Goal: Task Accomplishment & Management: Use online tool/utility

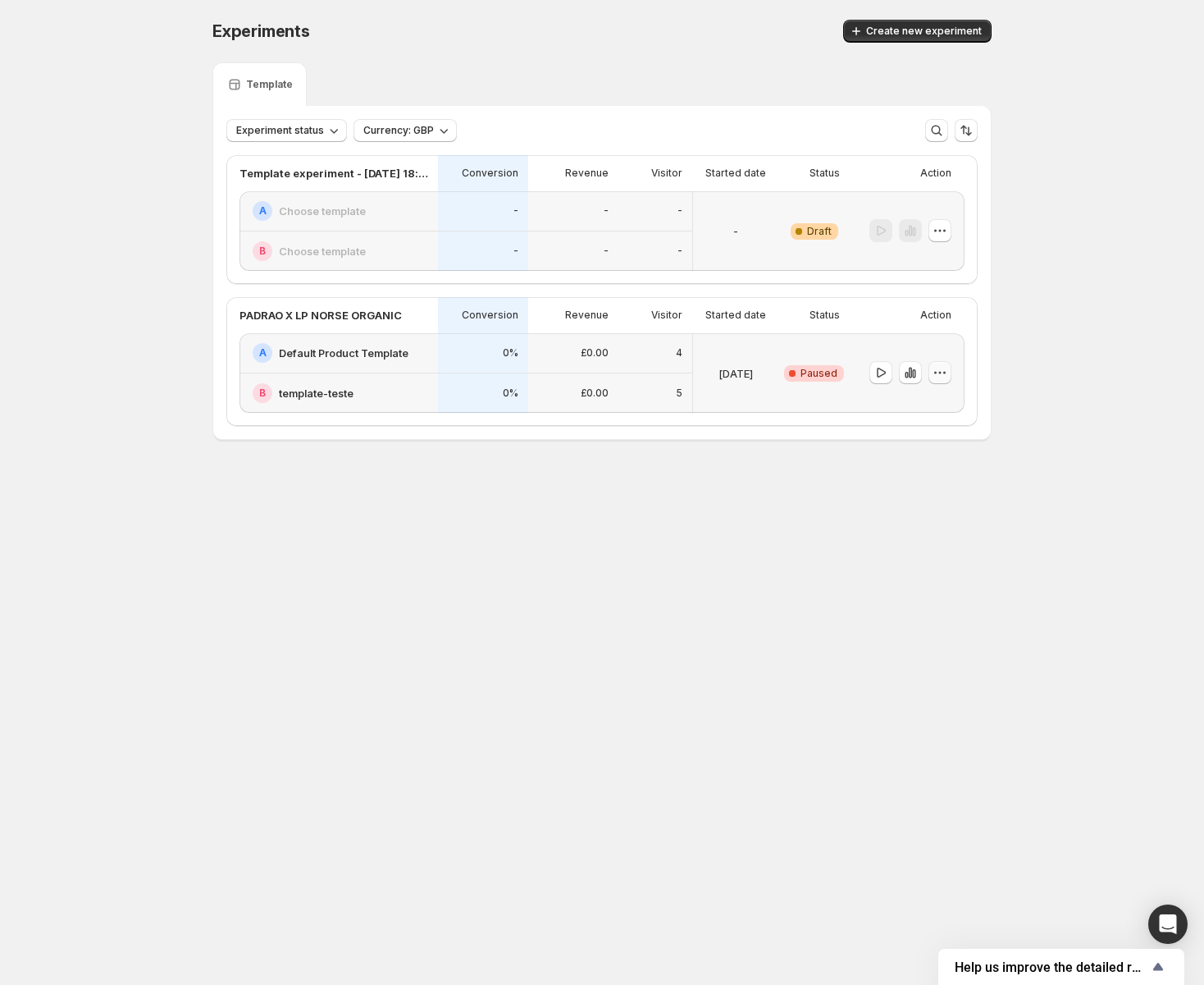
click at [944, 378] on icon "button" at bounding box center [941, 372] width 17 height 17
click at [940, 409] on span "Edit" at bounding box center [951, 407] width 79 height 17
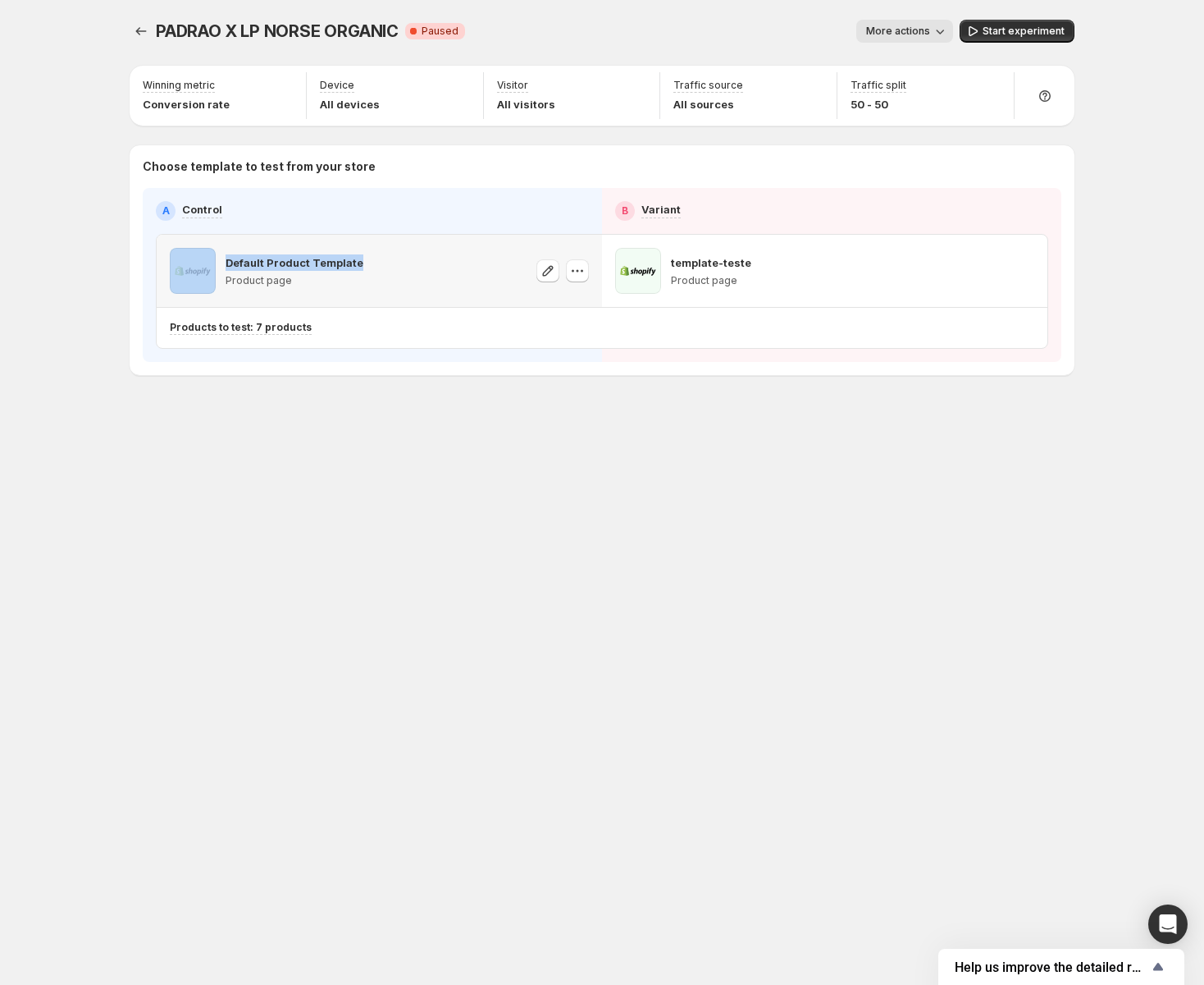
drag, startPoint x: 409, startPoint y: 265, endPoint x: 207, endPoint y: 264, distance: 202.0
click at [207, 264] on div "Default Product Template Product page" at bounding box center [379, 271] width 419 height 46
drag, startPoint x: 764, startPoint y: 265, endPoint x: 682, endPoint y: 255, distance: 82.6
click at [682, 255] on div "template-teste Product page" at bounding box center [824, 271] width 419 height 46
click at [669, 475] on div "PADRAO X LP NORSE ORGANIC. This page is ready PADRAO X LP NORSE ORGANIC Critica…" at bounding box center [602, 492] width 985 height 985
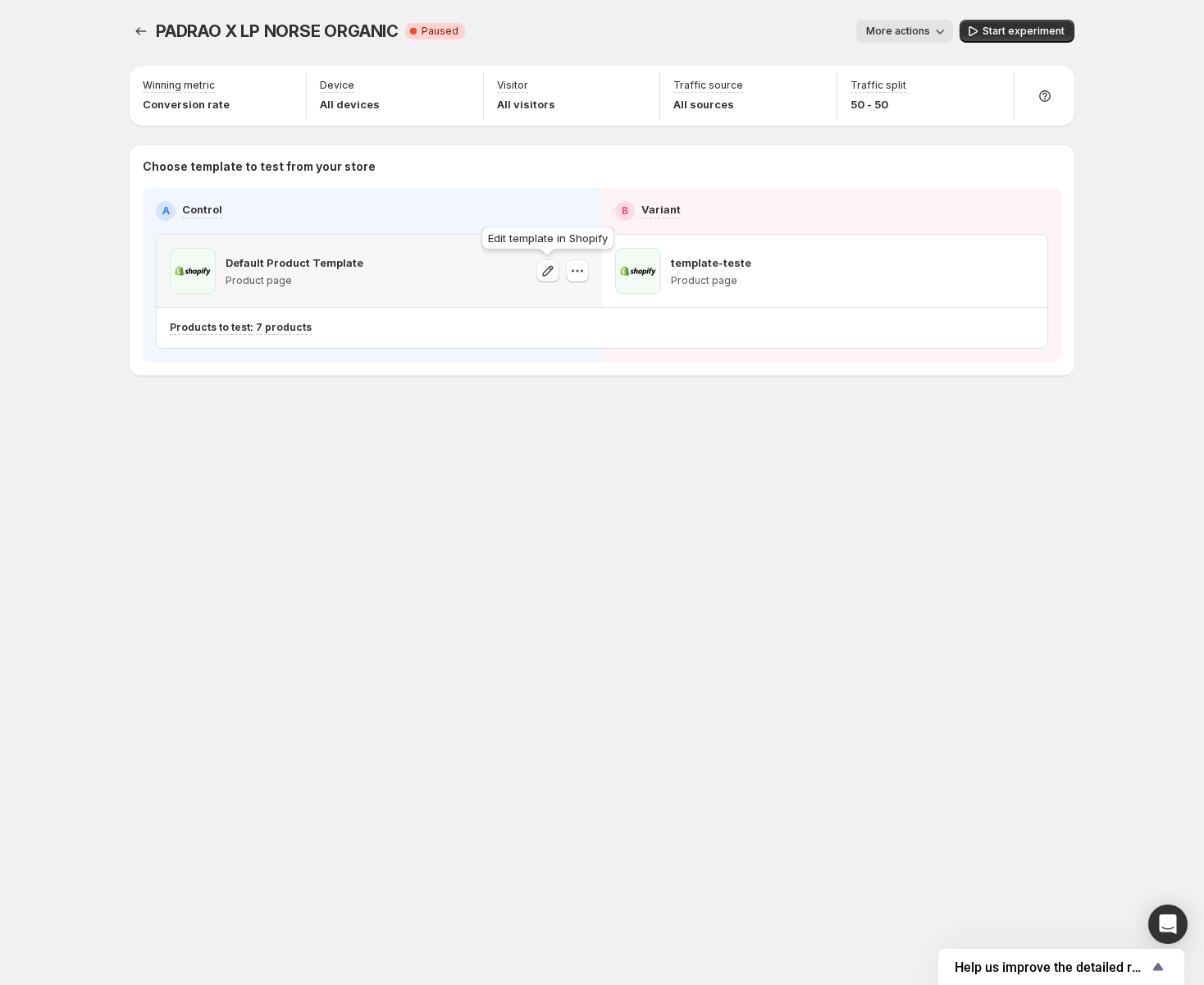
click at [545, 276] on icon "button" at bounding box center [548, 271] width 17 height 17
click at [890, 35] on span "More actions" at bounding box center [897, 31] width 64 height 13
click at [790, 16] on div "PADRAO X LP NORSE ORGANIC. This page is ready PADRAO X LP NORSE ORGANIC Critica…" at bounding box center [602, 31] width 945 height 63
click at [140, 24] on icon "Experiments" at bounding box center [141, 31] width 17 height 17
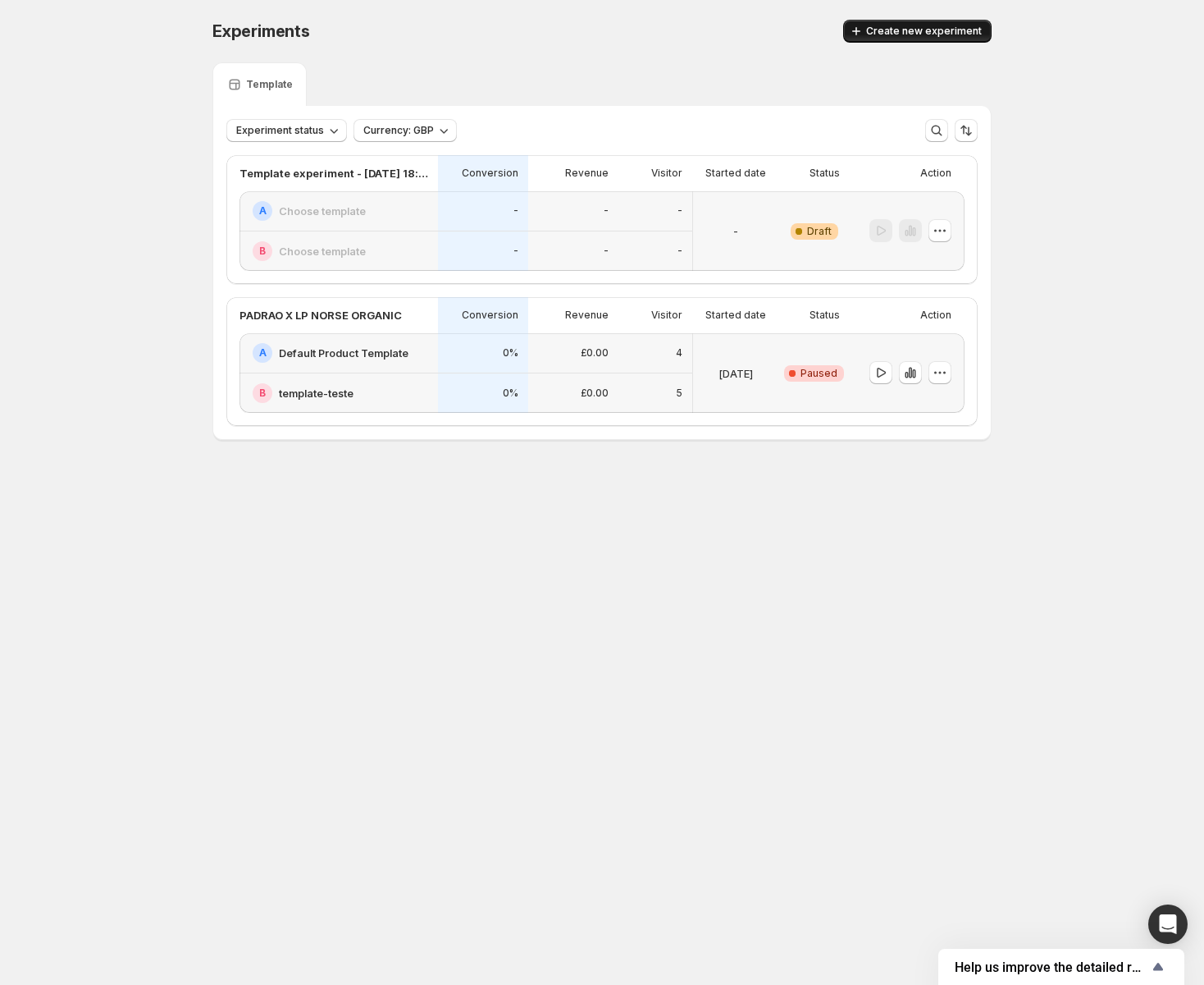
click at [865, 37] on icon "button" at bounding box center [857, 31] width 17 height 17
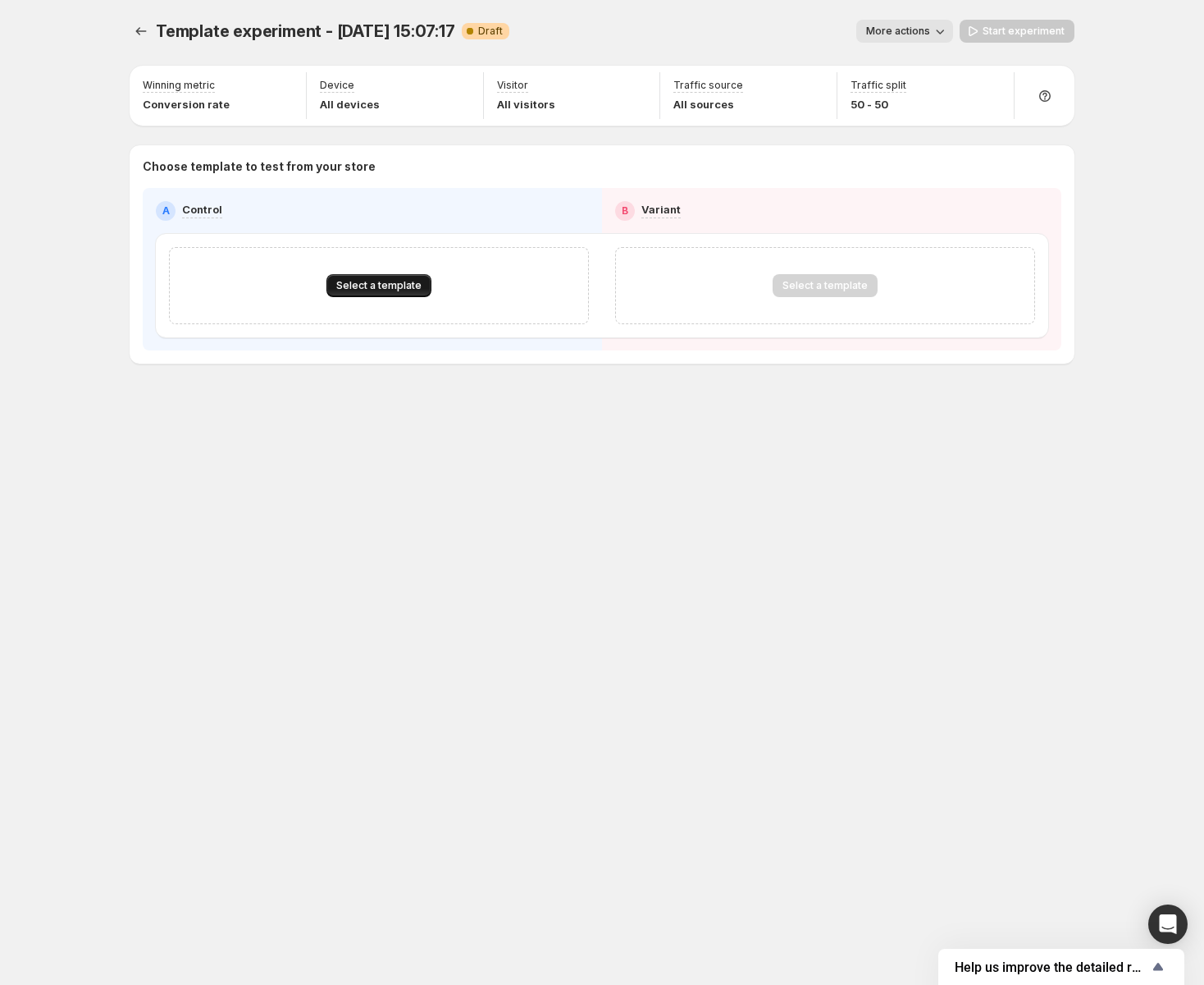
click at [356, 276] on button "Select a template" at bounding box center [379, 285] width 105 height 23
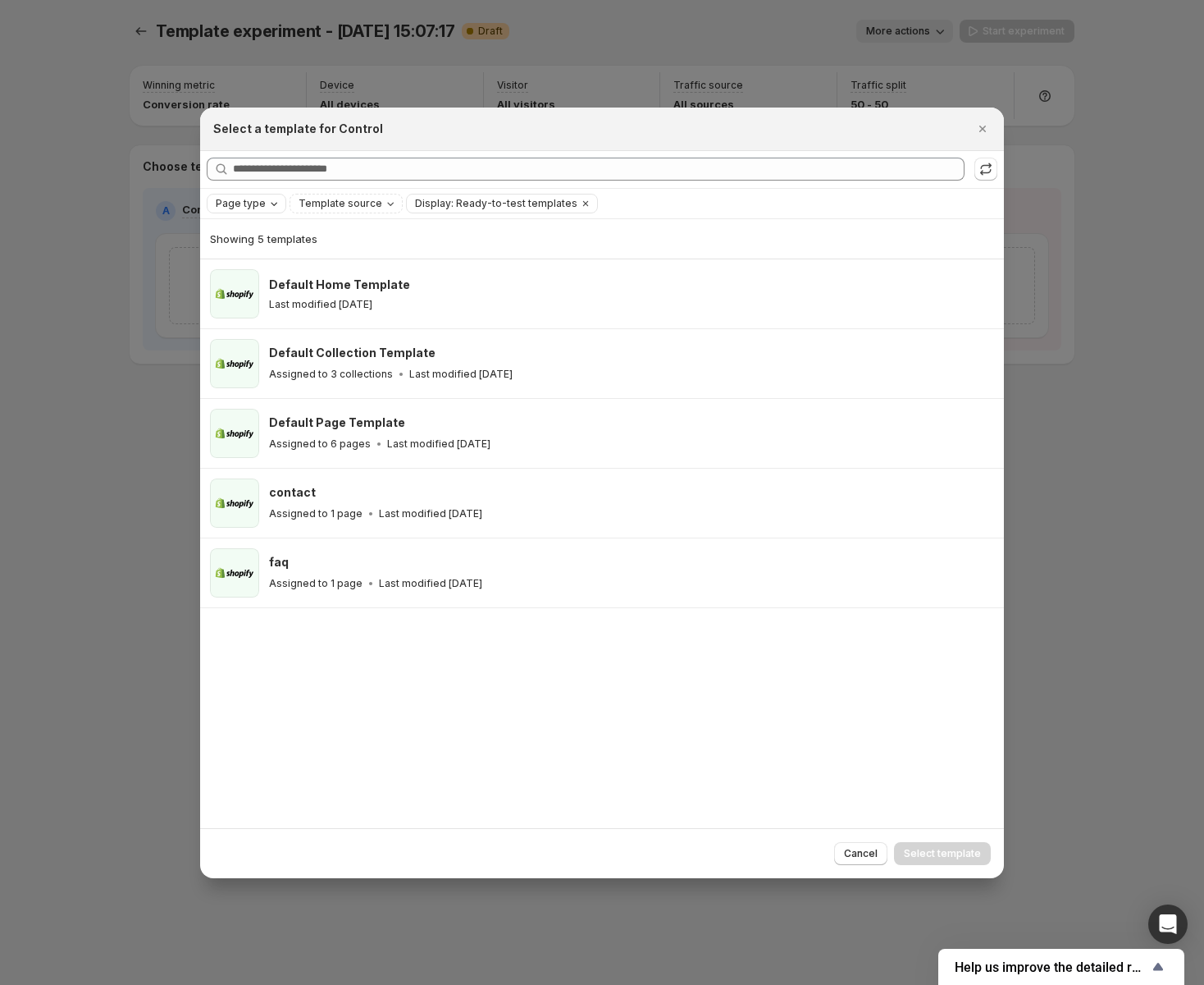
click at [258, 206] on span "Page type" at bounding box center [240, 204] width 50 height 13
click at [734, 211] on div "Page type Template source Display: Ready-to-test templates Clear all" at bounding box center [602, 203] width 790 height 19
click at [977, 182] on div "Searching all templates" at bounding box center [602, 170] width 804 height 37
click at [977, 178] on button ":r41:" at bounding box center [986, 169] width 23 height 23
click at [862, 850] on span "Cancel" at bounding box center [860, 853] width 34 height 13
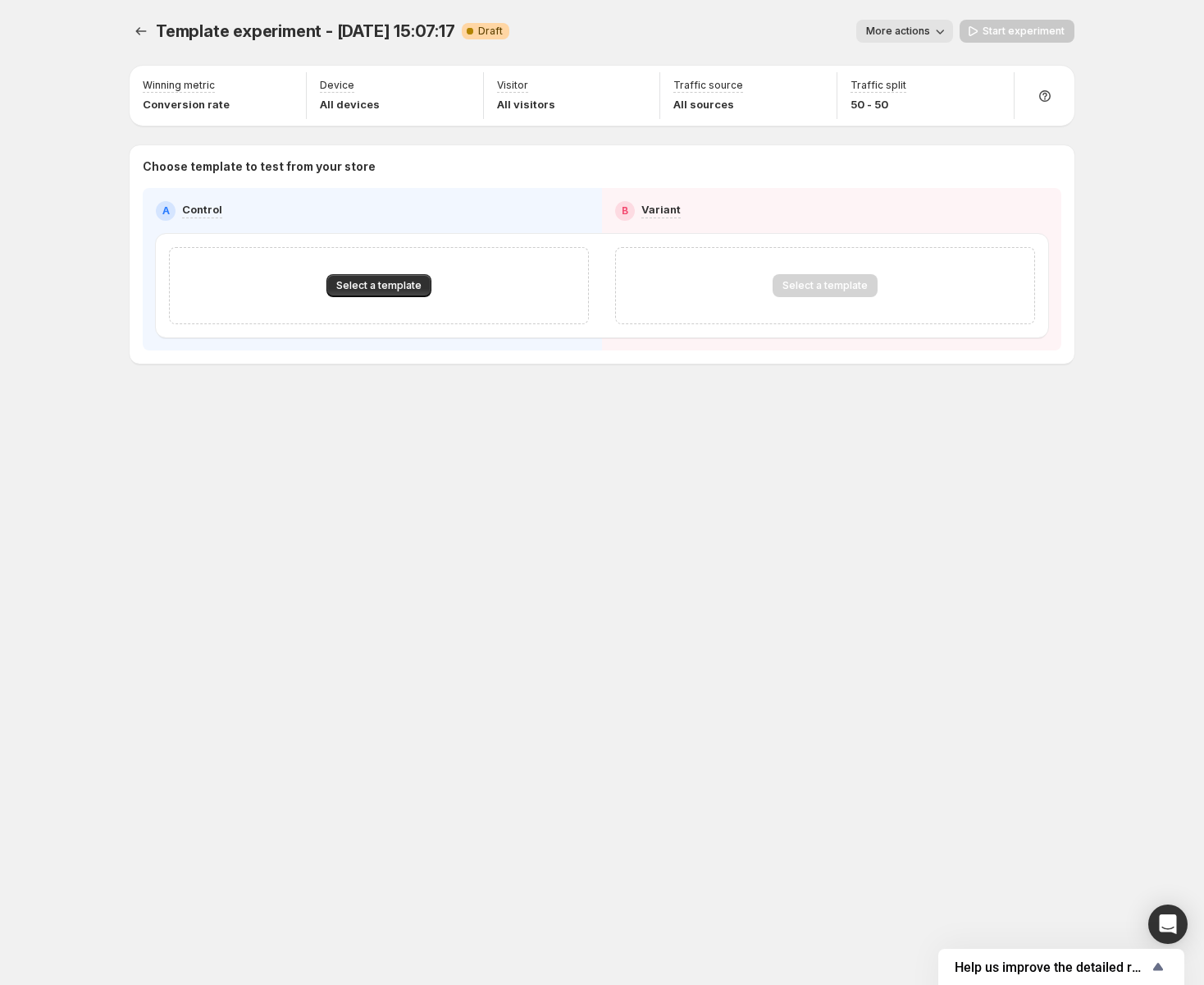
click at [438, 459] on div "Template experiment - [DATE] 15:07:17. This page is ready Template experiment -…" at bounding box center [602, 492] width 985 height 985
click at [398, 293] on button "Select a template" at bounding box center [379, 285] width 105 height 23
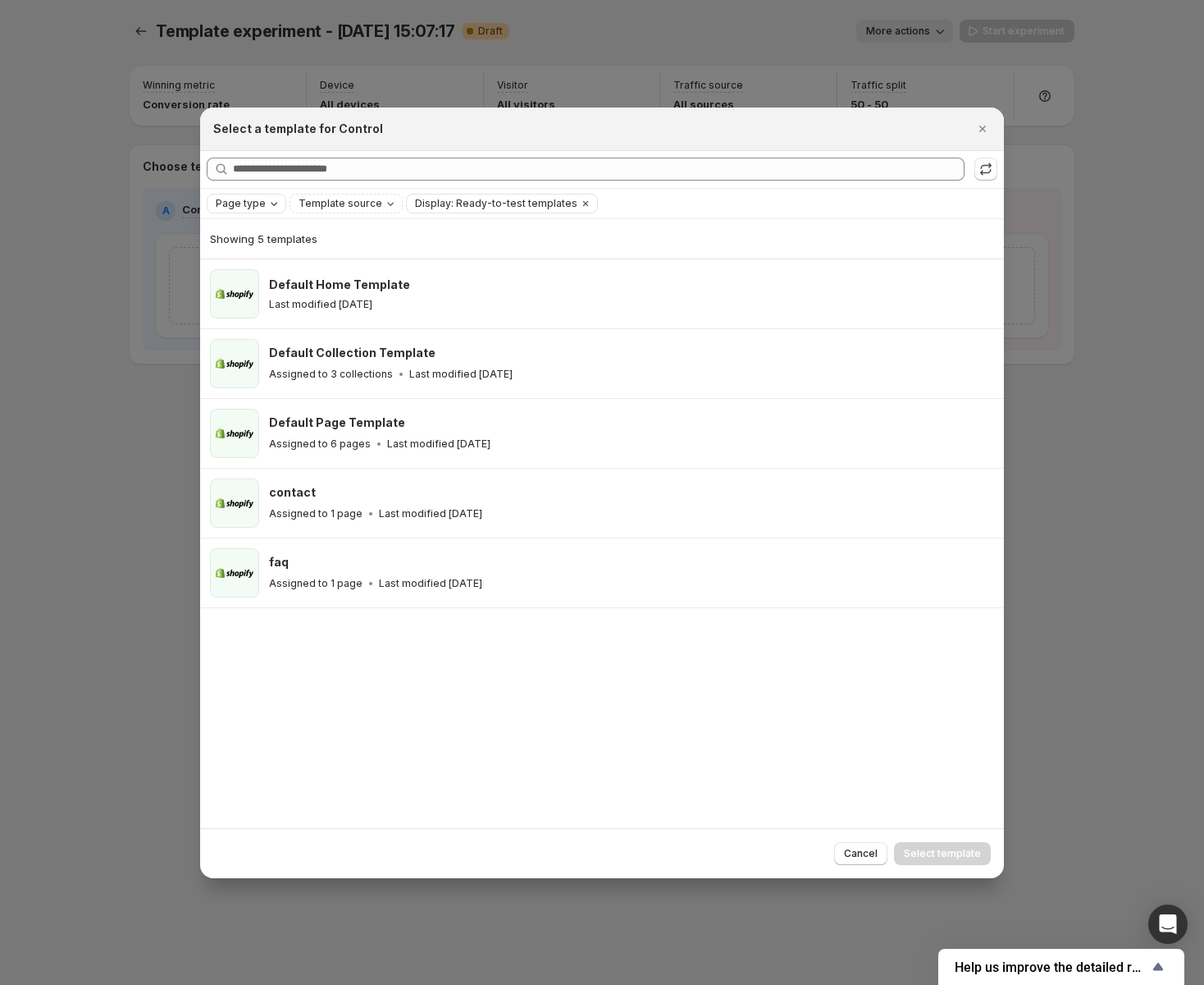
click at [247, 199] on span "Page type" at bounding box center [240, 204] width 50 height 13
click at [276, 278] on span "Product page" at bounding box center [273, 273] width 70 height 13
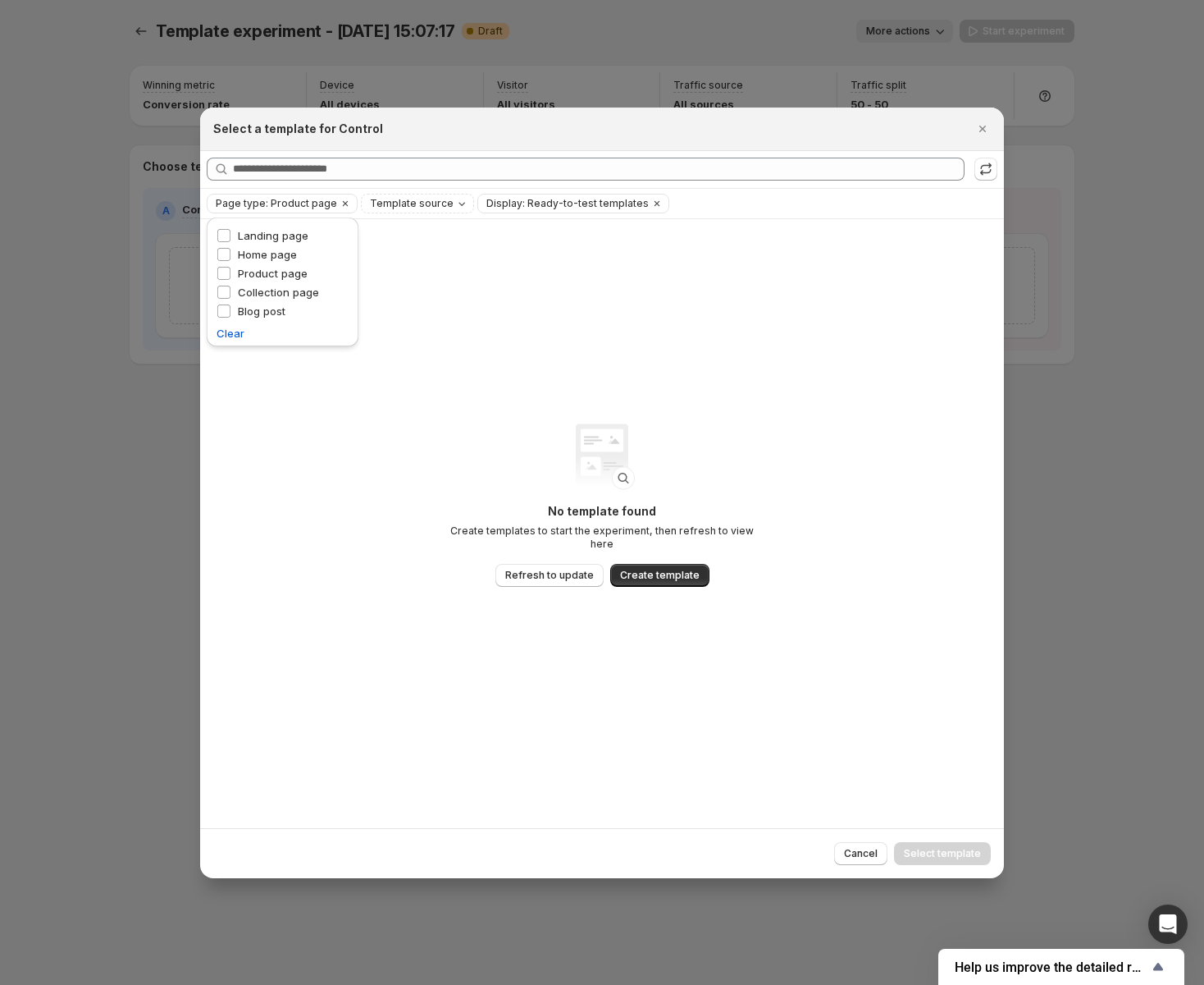
click at [670, 278] on div "No template found Create templates to start the experiment, then refresh to vie…" at bounding box center [602, 523] width 804 height 609
click at [240, 205] on span "Page type: Product page" at bounding box center [276, 204] width 122 height 13
click at [251, 274] on span "Product page" at bounding box center [273, 273] width 70 height 13
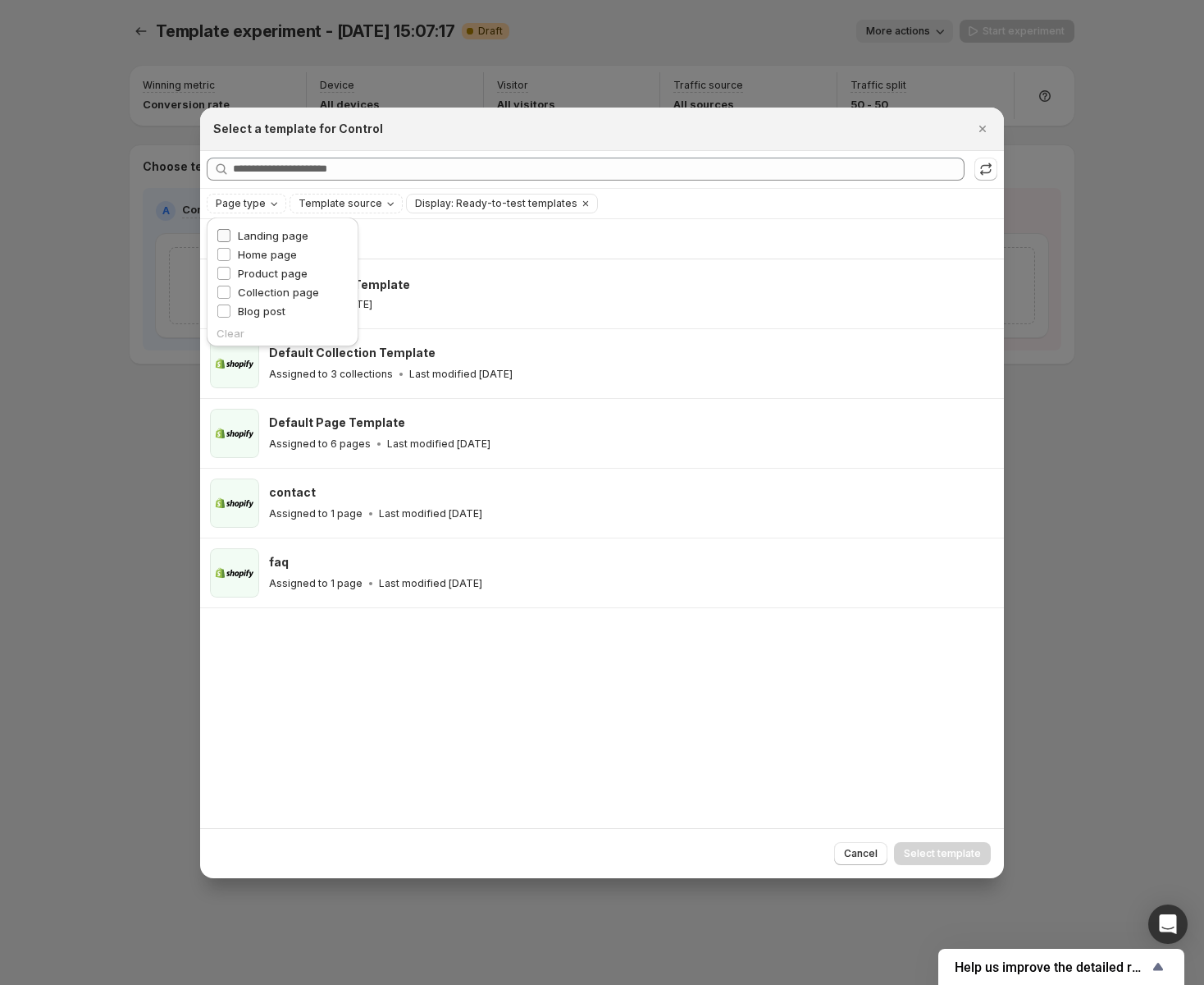
click at [255, 229] on span "Landing page" at bounding box center [273, 235] width 71 height 13
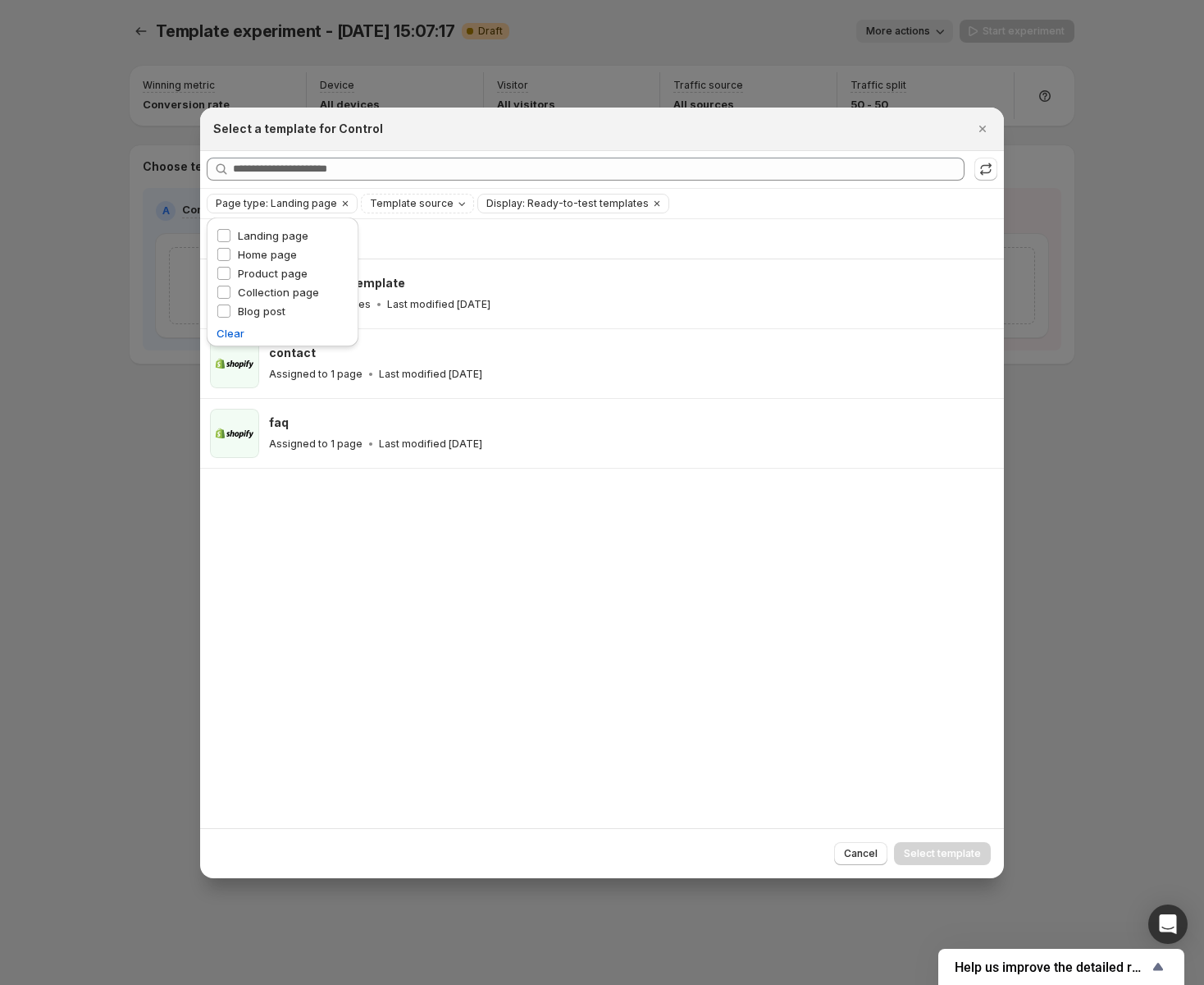
click at [573, 222] on div "Showing 3 templates" at bounding box center [602, 239] width 784 height 40
click at [257, 198] on span "Page type: Landing page" at bounding box center [276, 204] width 122 height 13
click at [339, 203] on icon "Clear" at bounding box center [345, 204] width 13 height 13
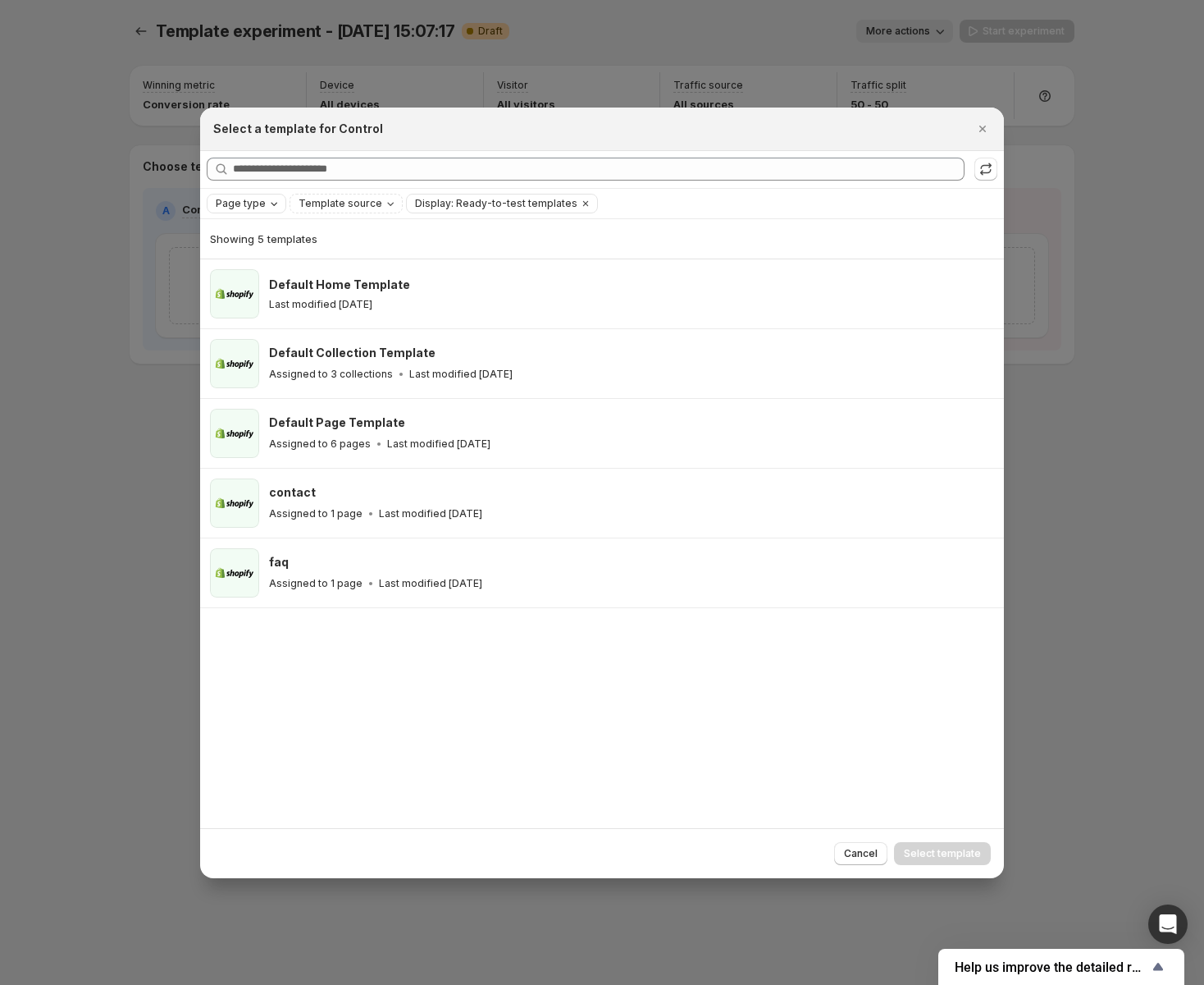
click at [969, 132] on div "Select a template for Control" at bounding box center [602, 129] width 777 height 17
click at [978, 129] on icon "Close" at bounding box center [983, 129] width 17 height 17
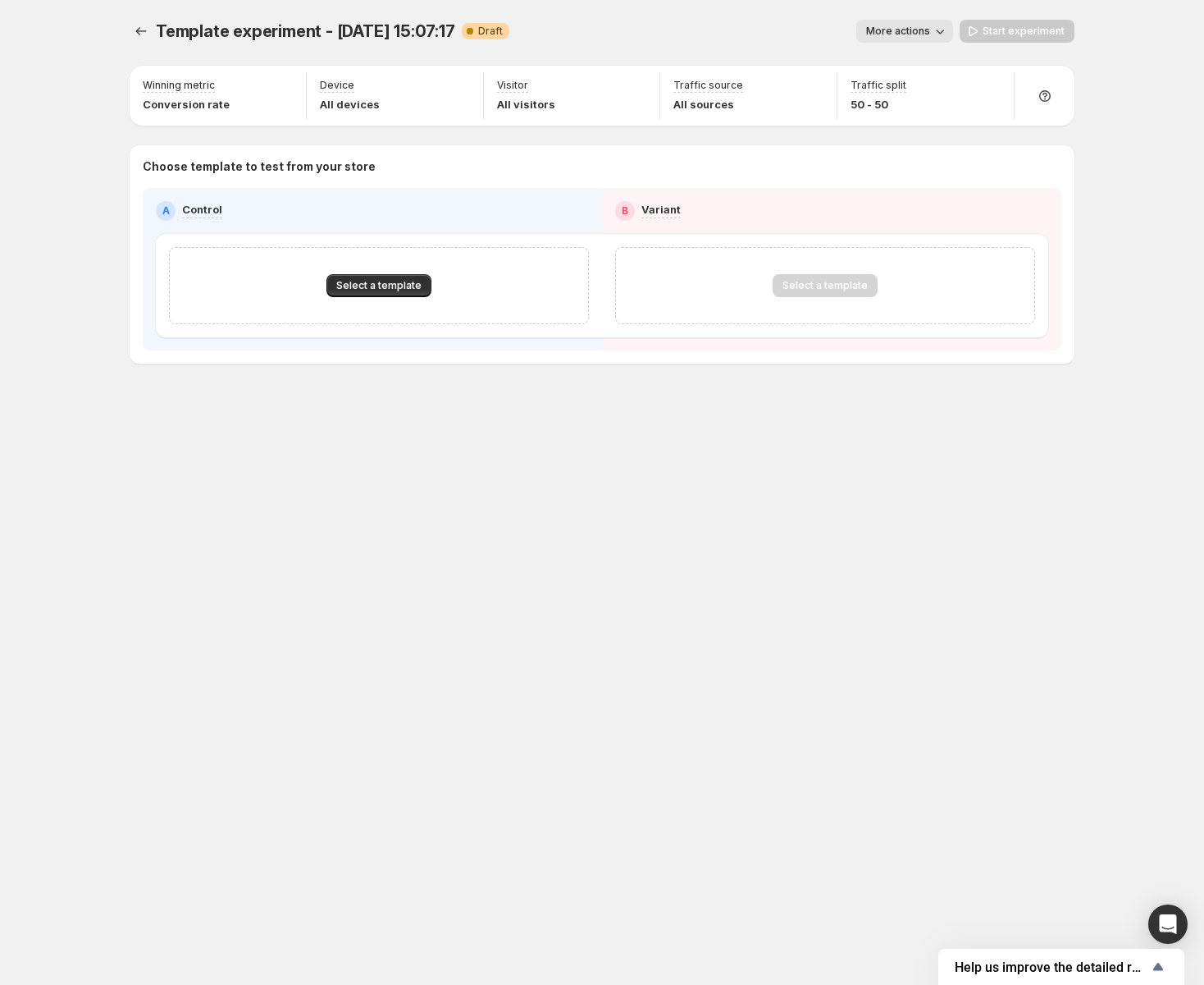
click at [155, 32] on div at bounding box center [143, 30] width 26 height 23
click at [144, 27] on icon "Experiments" at bounding box center [141, 31] width 17 height 17
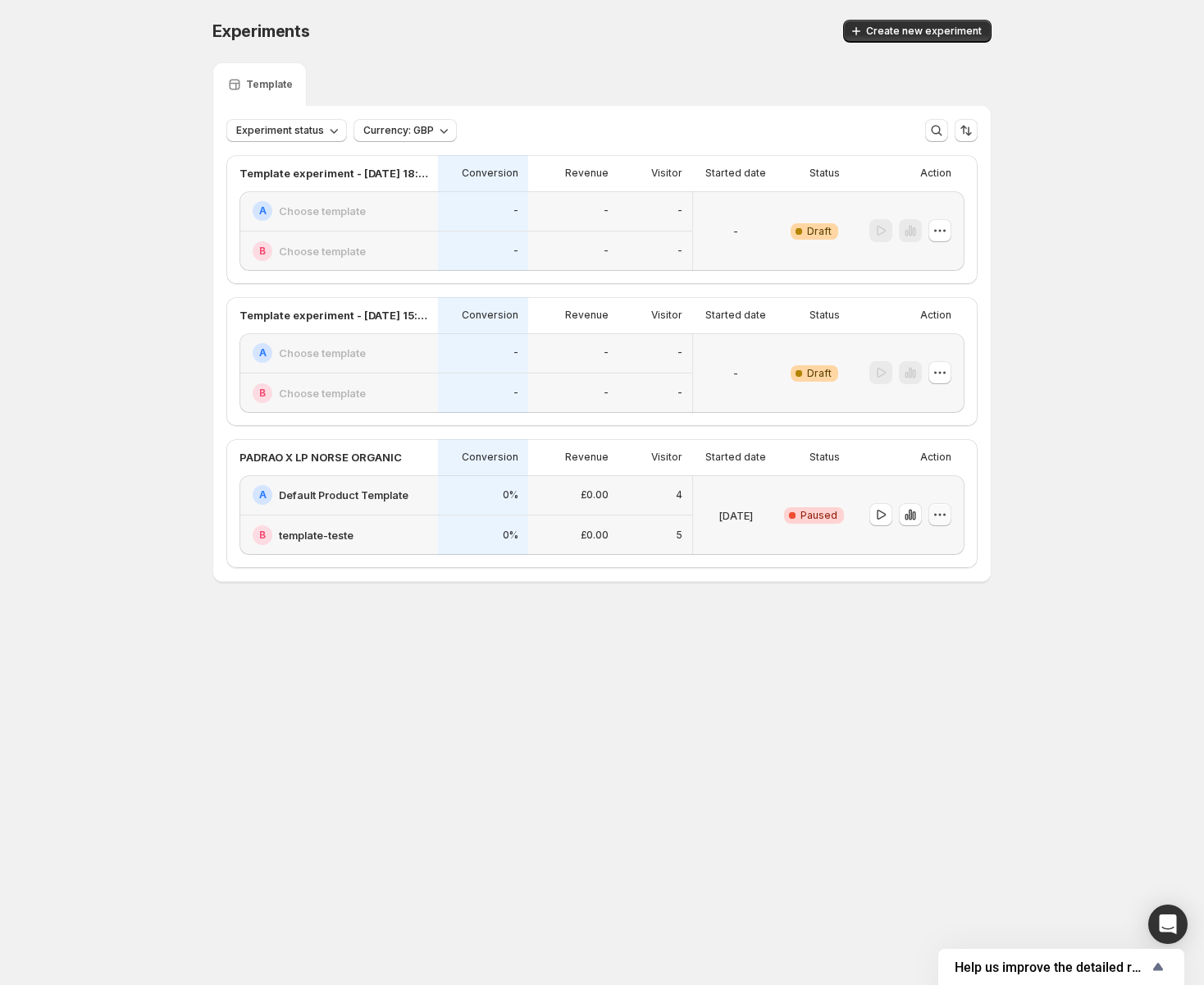
click at [941, 518] on icon "button" at bounding box center [941, 514] width 17 height 17
click at [977, 603] on span "End experiment" at bounding box center [951, 604] width 79 height 13
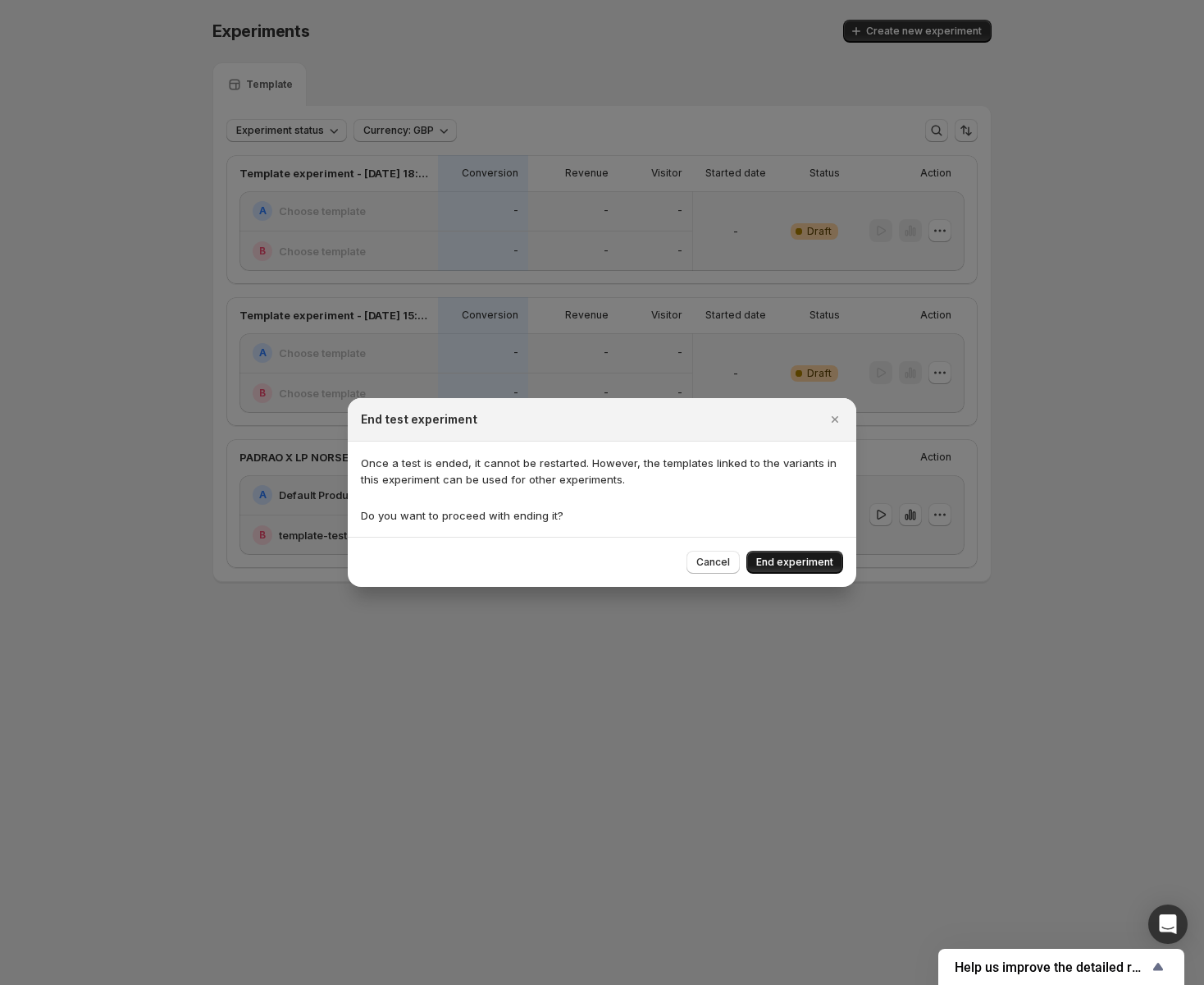
click at [774, 554] on button "End experiment" at bounding box center [794, 561] width 97 height 23
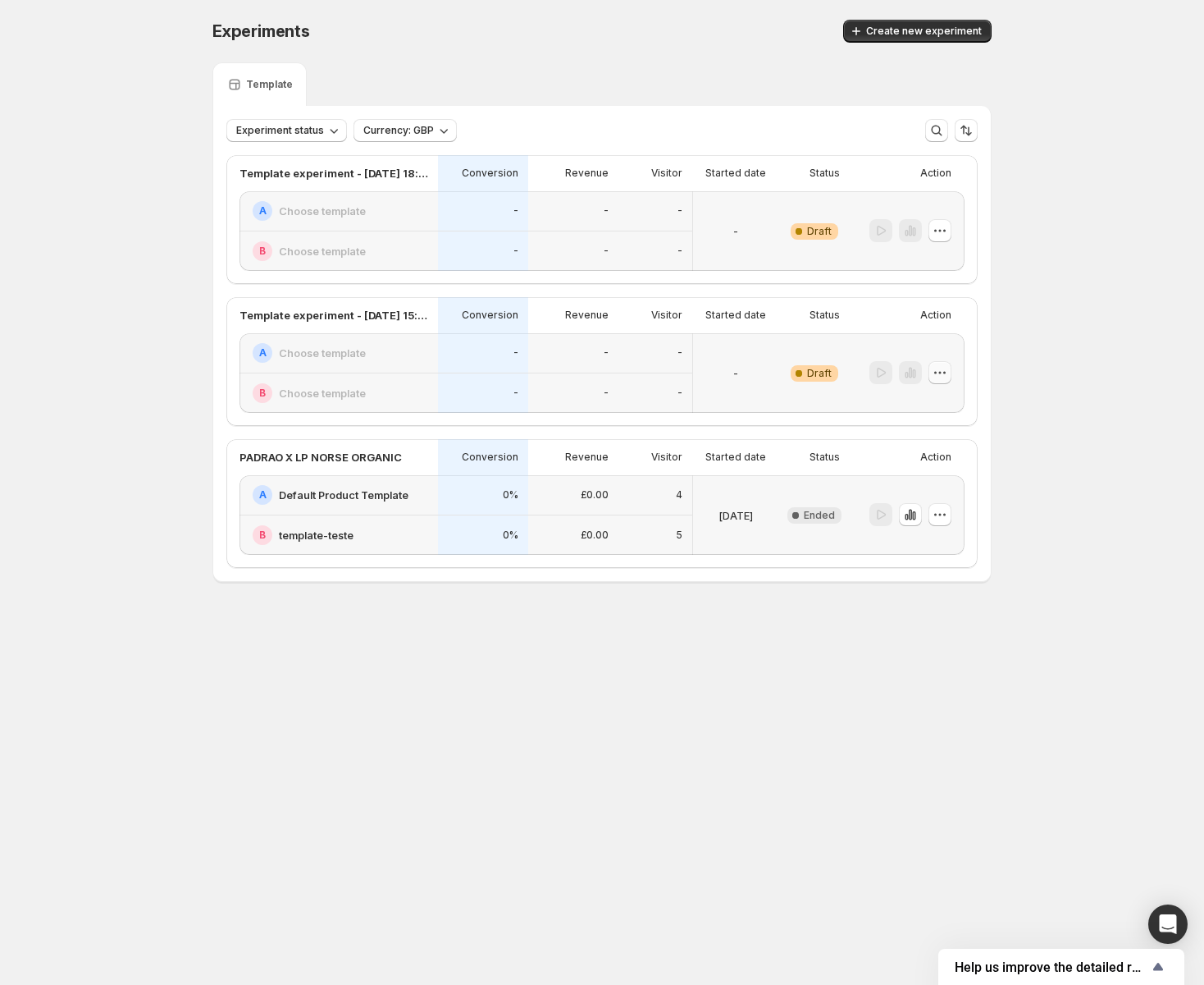
click at [947, 369] on icon "button" at bounding box center [941, 372] width 17 height 17
click at [941, 480] on button "Delete" at bounding box center [941, 489] width 111 height 26
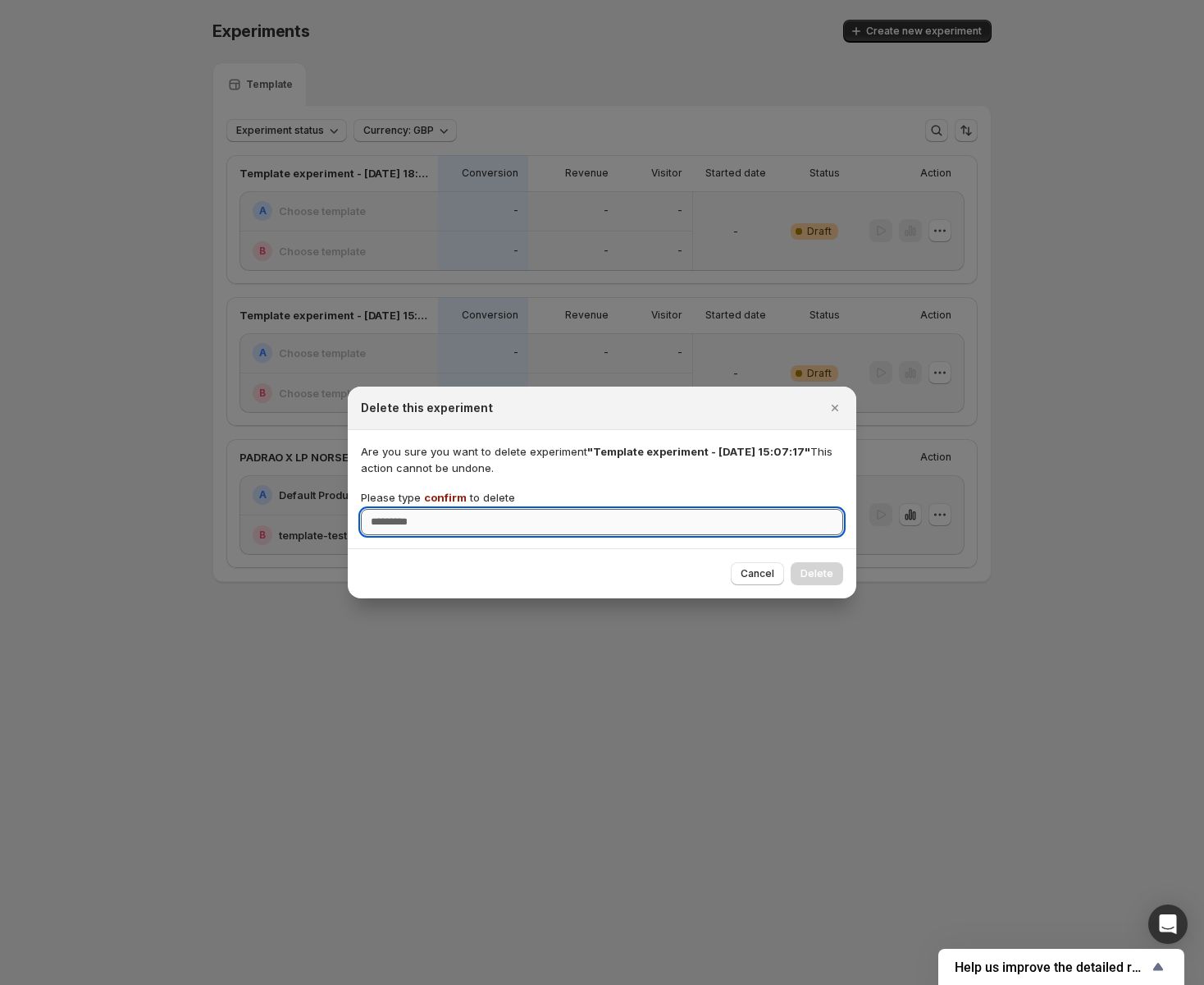
click at [675, 516] on input "Please type confirm to delete" at bounding box center [602, 522] width 483 height 26
type input "*******"
click at [818, 569] on span "Delete" at bounding box center [817, 573] width 33 height 13
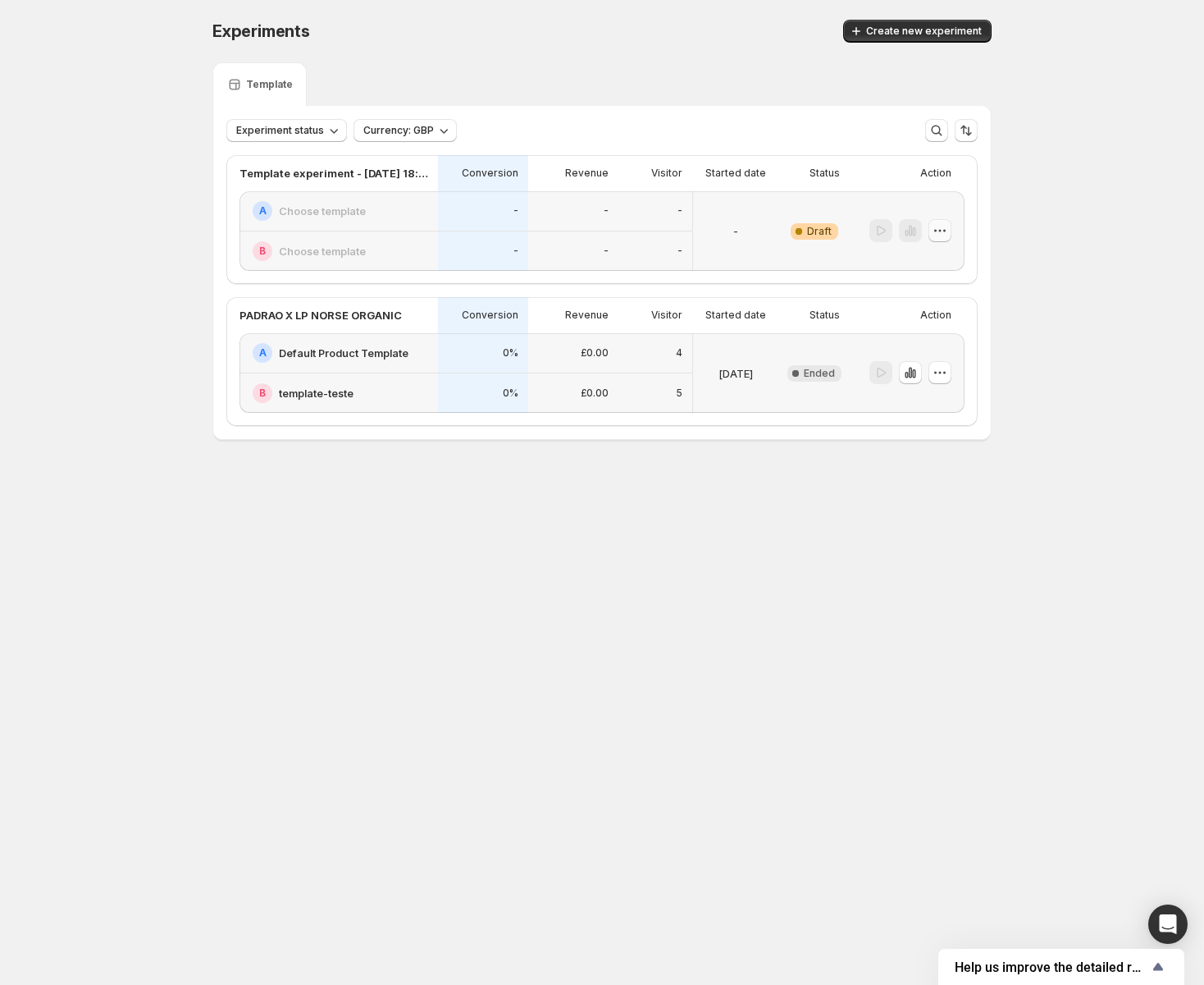
click at [942, 234] on icon "button" at bounding box center [941, 230] width 17 height 17
click at [940, 268] on span "Edit" at bounding box center [951, 265] width 79 height 17
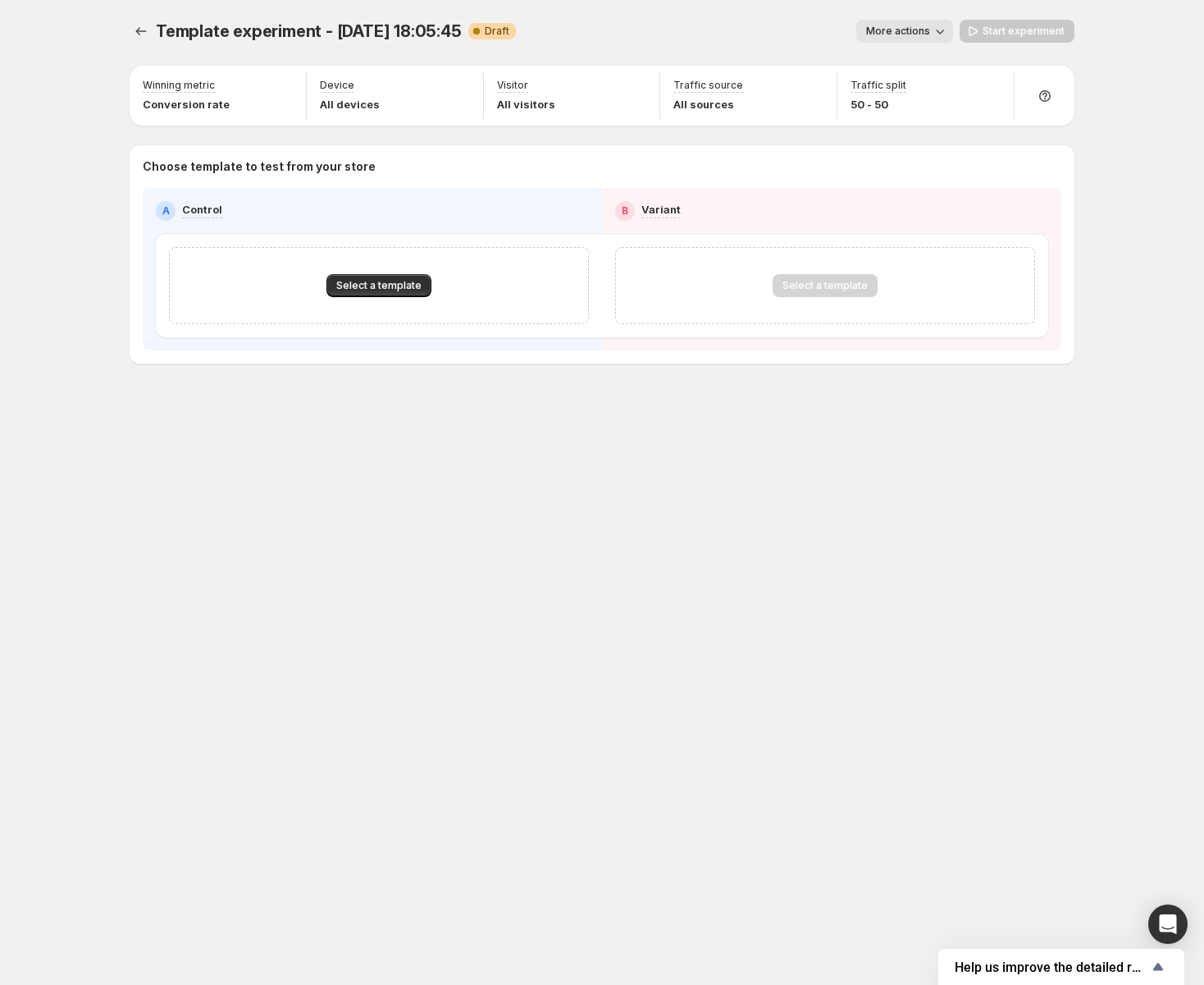
click at [432, 285] on div "Select a template" at bounding box center [379, 285] width 366 height 23
click at [406, 285] on span "Select a template" at bounding box center [379, 286] width 86 height 13
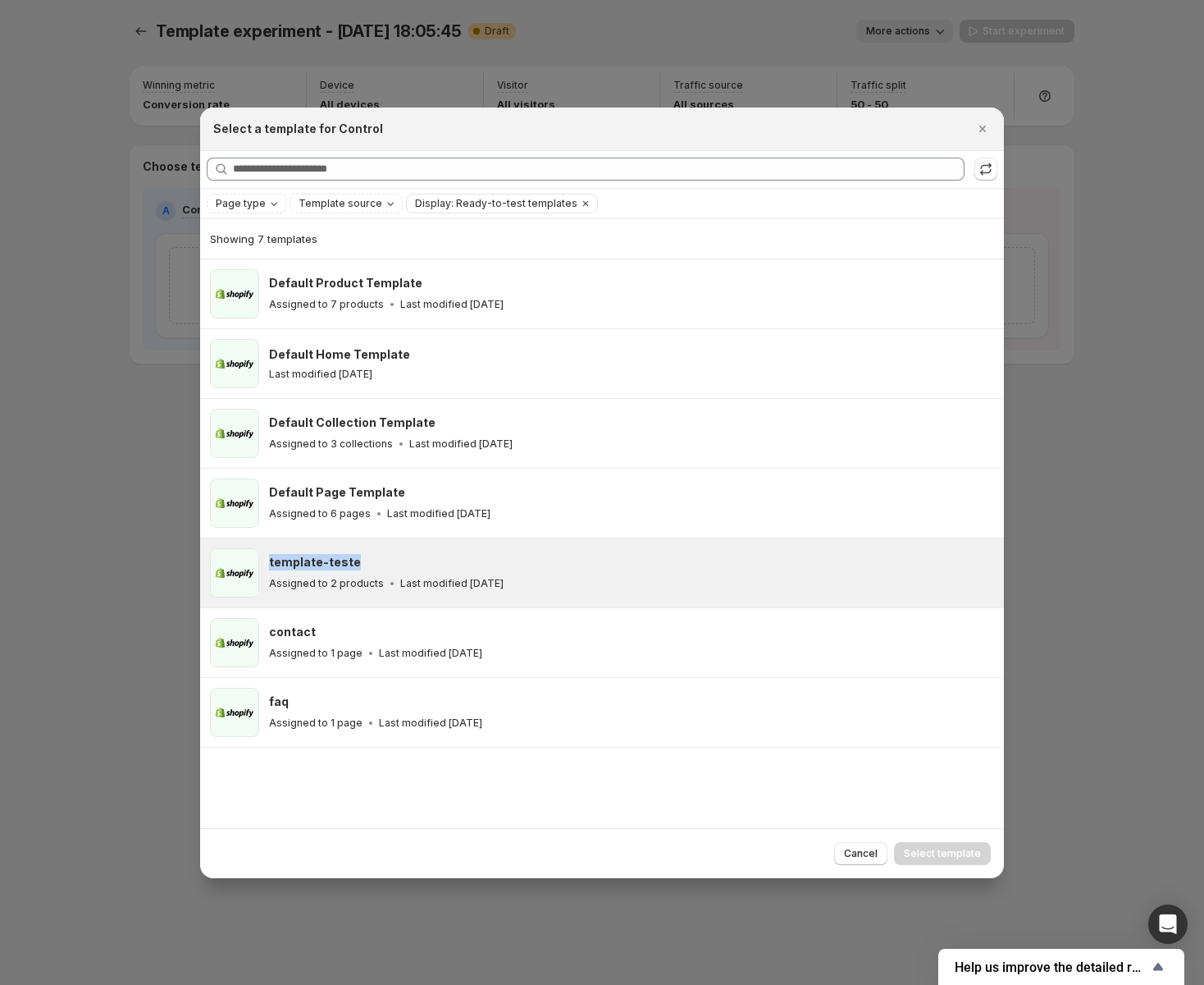
drag, startPoint x: 365, startPoint y: 562, endPoint x: 270, endPoint y: 562, distance: 95.0
click at [270, 562] on div "template-teste" at bounding box center [629, 562] width 720 height 17
click at [417, 562] on div "template-teste" at bounding box center [629, 562] width 720 height 17
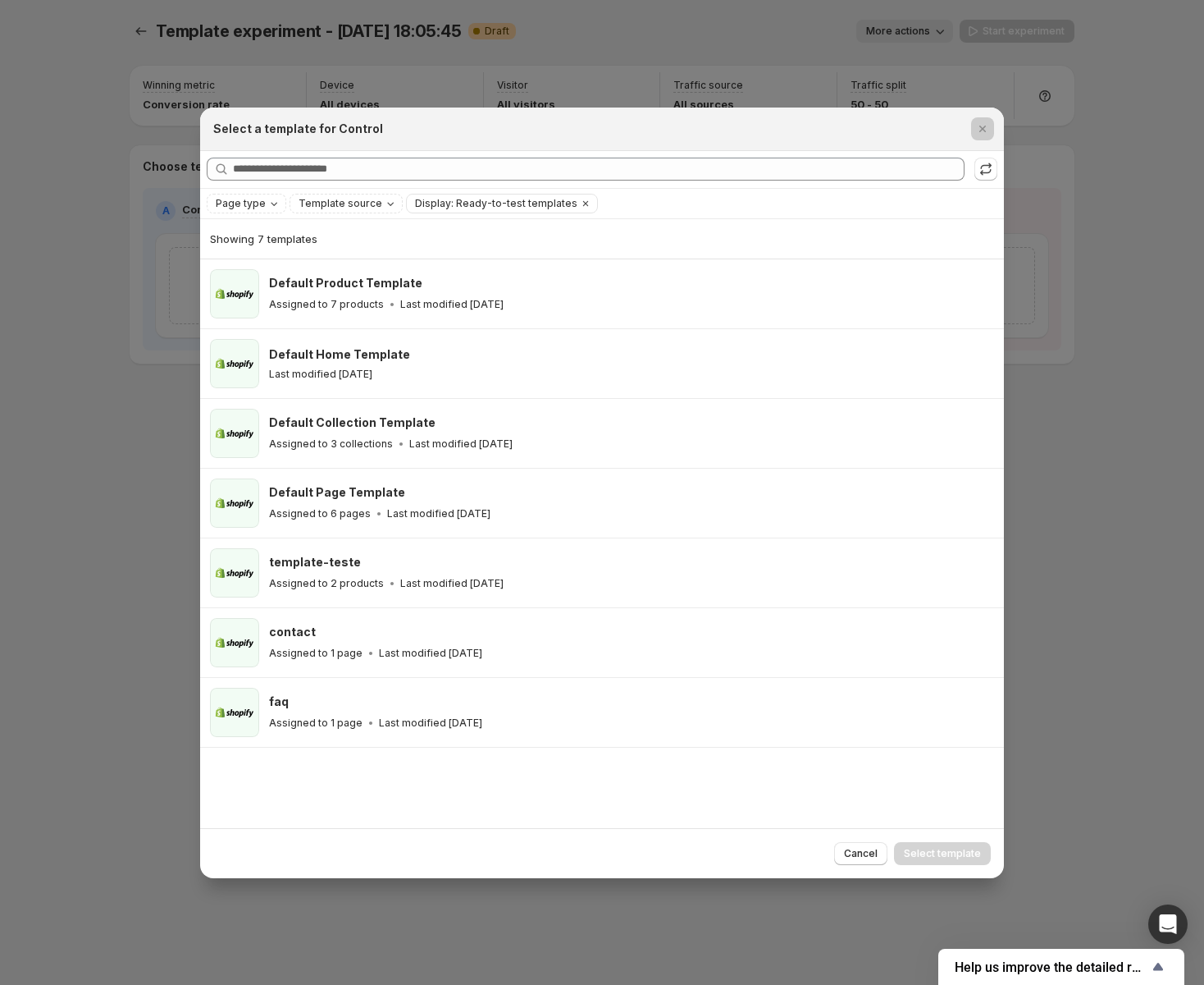
click at [1054, 537] on div at bounding box center [602, 492] width 1204 height 985
